Goal: Use online tool/utility: Utilize a website feature to perform a specific function

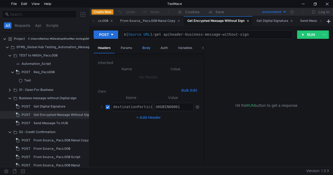
click at [149, 48] on div "Body" at bounding box center [146, 48] width 16 height 10
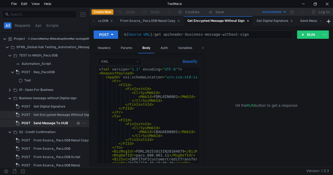
click at [51, 124] on div "Send Message To HUB" at bounding box center [51, 123] width 34 height 8
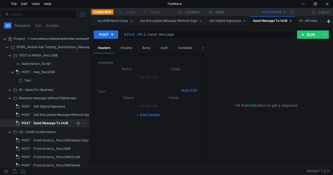
click at [51, 124] on div "Send Message To HUB" at bounding box center [51, 123] width 34 height 8
click at [48, 123] on div "Send Message To HUB" at bounding box center [51, 123] width 34 height 8
click at [51, 112] on div "Get Encrypted Message Without Sign" at bounding box center [62, 115] width 57 height 8
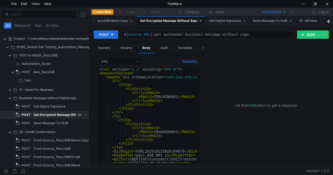
click at [51, 112] on div "Get Encrypted Message Without Sign" at bounding box center [62, 115] width 57 height 8
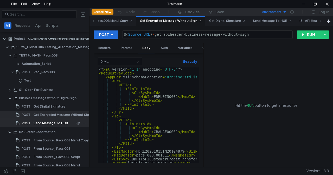
scroll to position [96, 0]
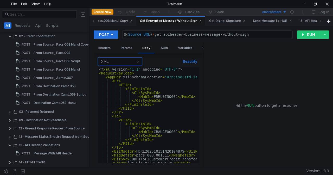
click at [121, 60] on input at bounding box center [118, 61] width 34 height 7
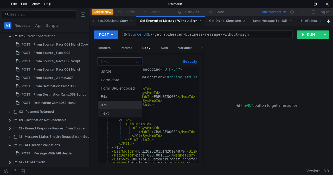
click at [109, 112] on div "Text" at bounding box center [120, 113] width 38 height 6
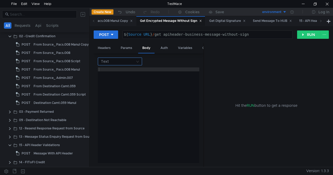
click at [136, 63] on nz-select-top-control "Text" at bounding box center [120, 61] width 44 height 8
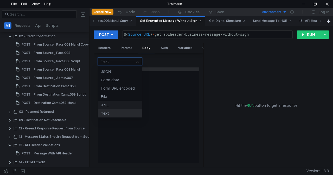
click at [114, 103] on div "XML" at bounding box center [120, 105] width 38 height 6
